Goal: Task Accomplishment & Management: Complete application form

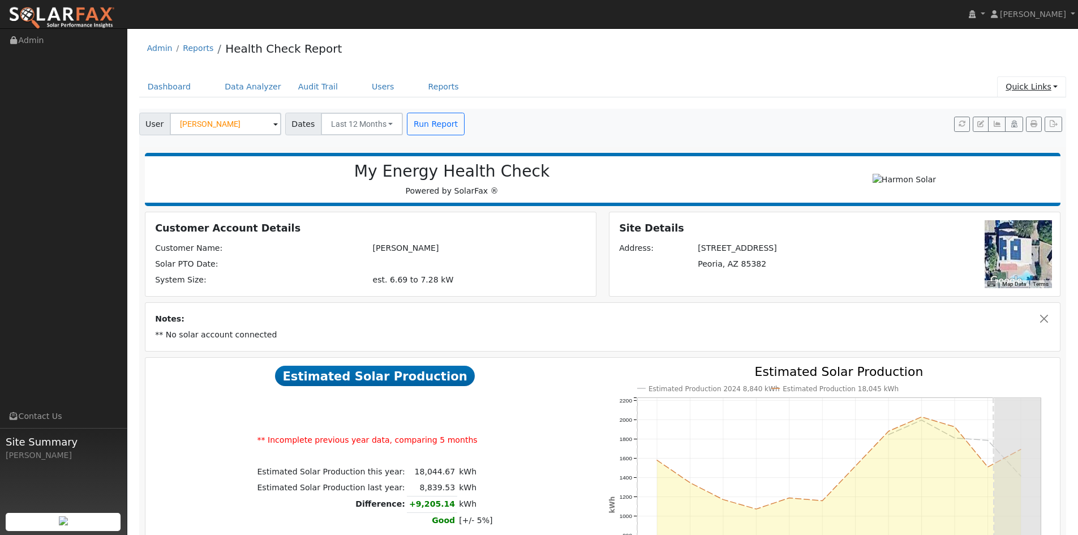
click at [1044, 89] on link "Quick Links" at bounding box center [1031, 86] width 69 height 21
click at [861, 90] on ul "Dashboard Data Analyzer Audit Trail Users Reports Quick Links Quick Add Quick C…" at bounding box center [603, 86] width 928 height 21
click at [1044, 92] on link "Quick Links" at bounding box center [1031, 86] width 69 height 21
click at [1013, 114] on link "Quick Add" at bounding box center [1008, 111] width 115 height 16
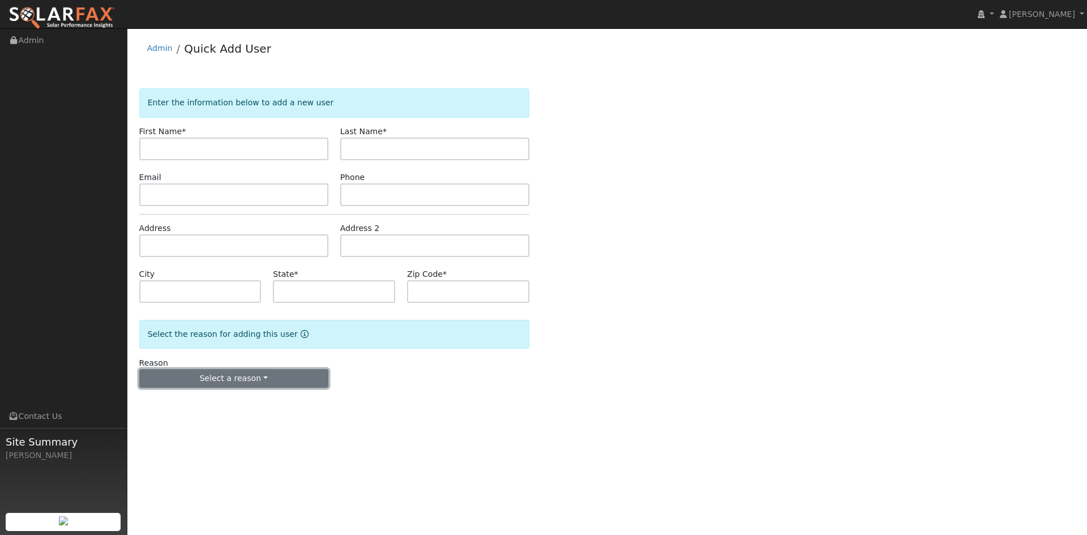
click at [274, 382] on button "Select a reason" at bounding box center [233, 378] width 189 height 19
click at [424, 379] on div "Reason Select a reason New lead New customer adding solar New customer has solar" at bounding box center [334, 372] width 402 height 31
